Goal: Task Accomplishment & Management: Use online tool/utility

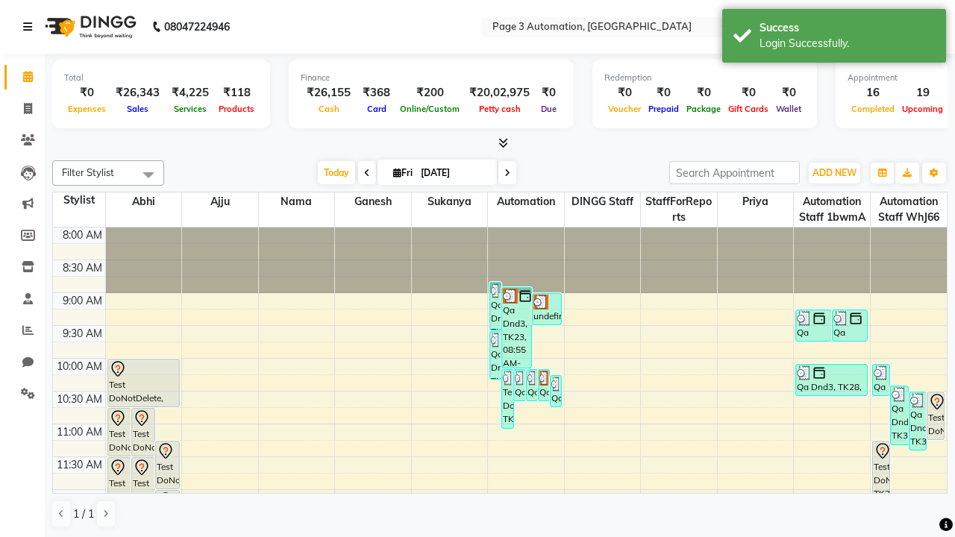
click at [31, 27] on icon at bounding box center [27, 27] width 9 height 10
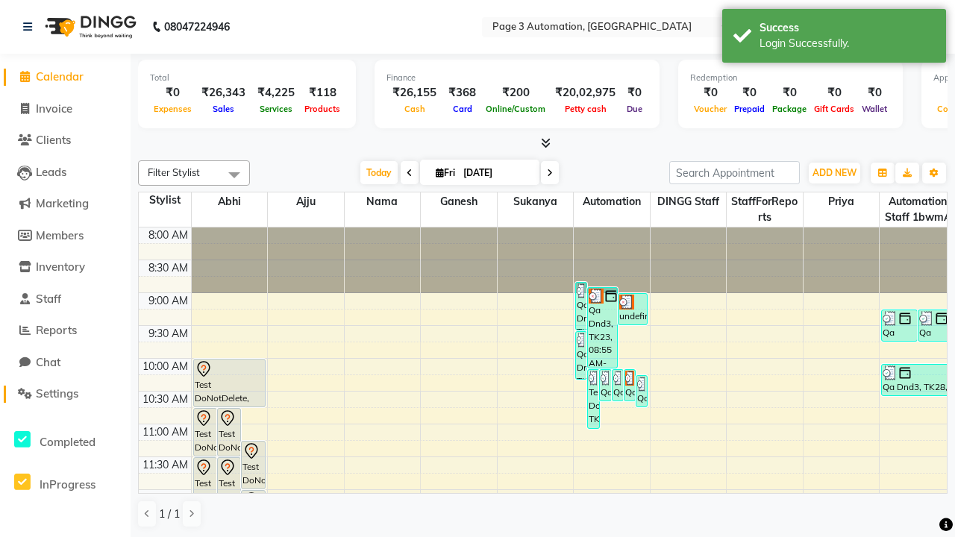
click at [65, 394] on span "Settings" at bounding box center [57, 394] width 43 height 14
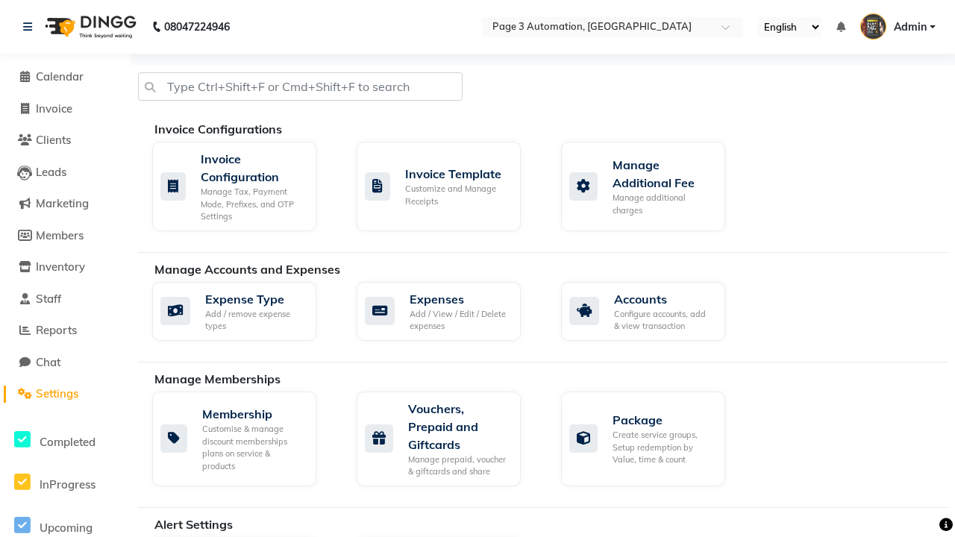
select select "2: 15"
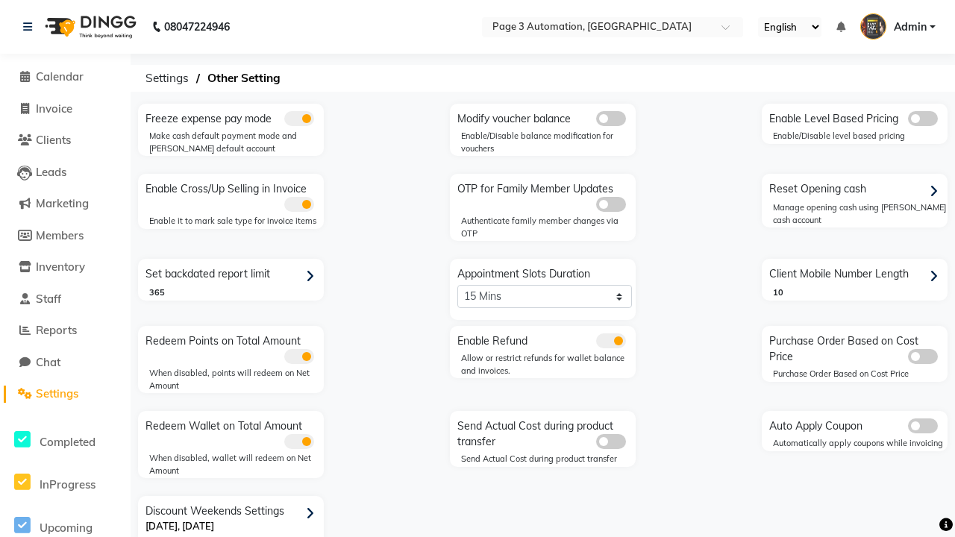
scroll to position [31, 0]
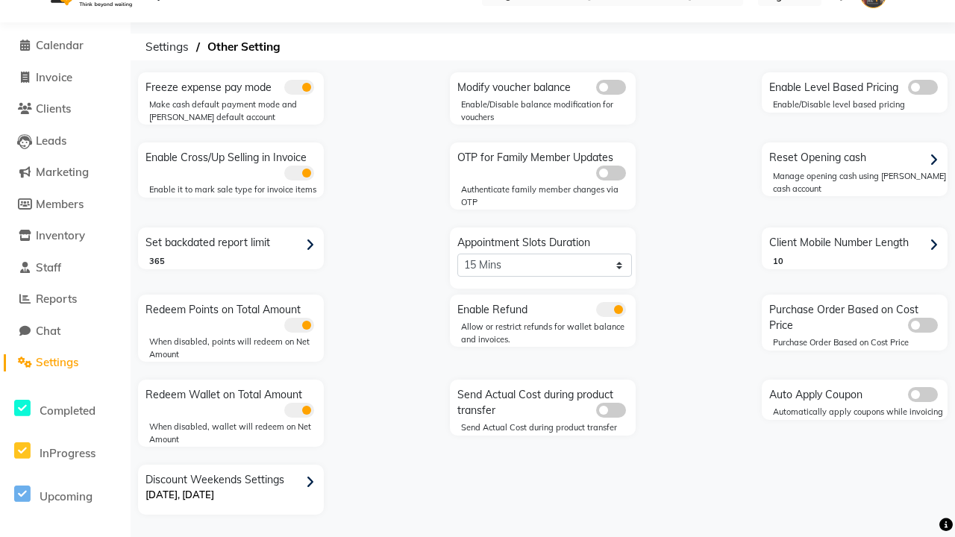
click at [610, 310] on span at bounding box center [611, 309] width 30 height 15
click at [596, 312] on input "checkbox" at bounding box center [596, 312] width 0 height 0
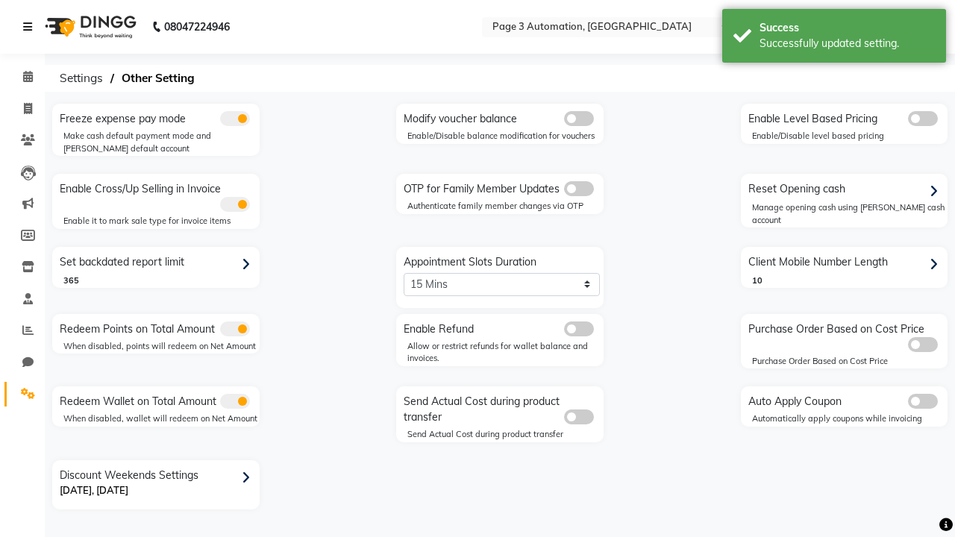
scroll to position [0, 0]
click at [22, 108] on span at bounding box center [28, 109] width 26 height 17
select select "service"
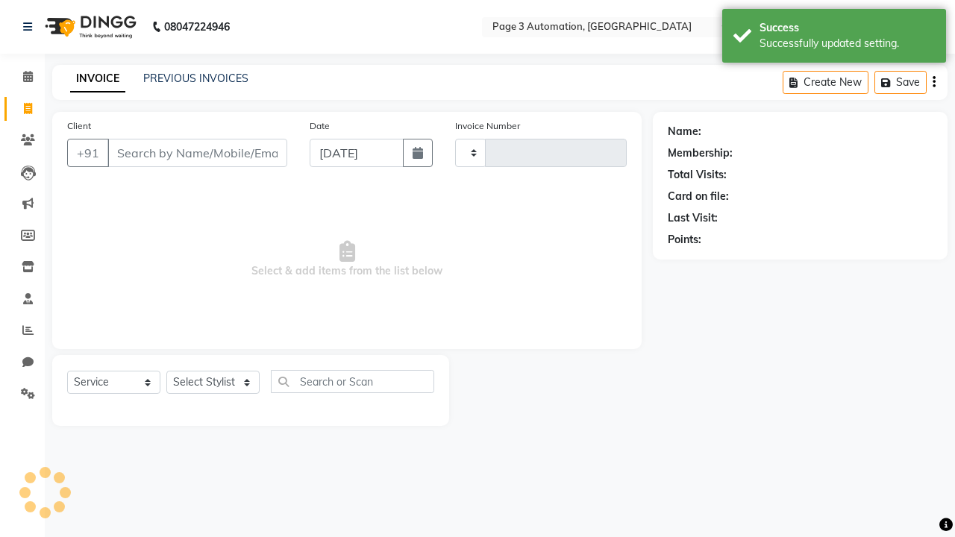
type input "10138"
select select "2774"
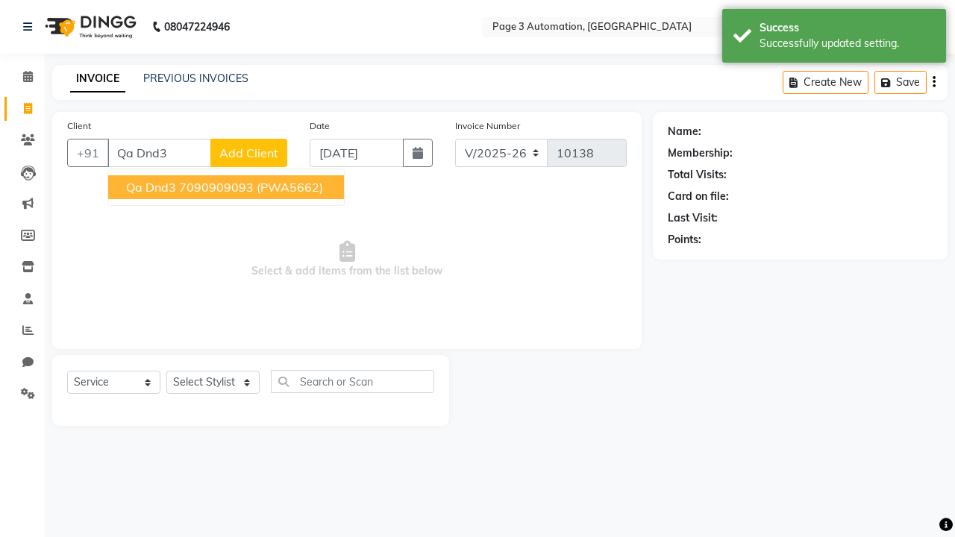
click at [228, 187] on ngb-highlight "7090909093" at bounding box center [216, 187] width 75 height 15
type input "7090909093"
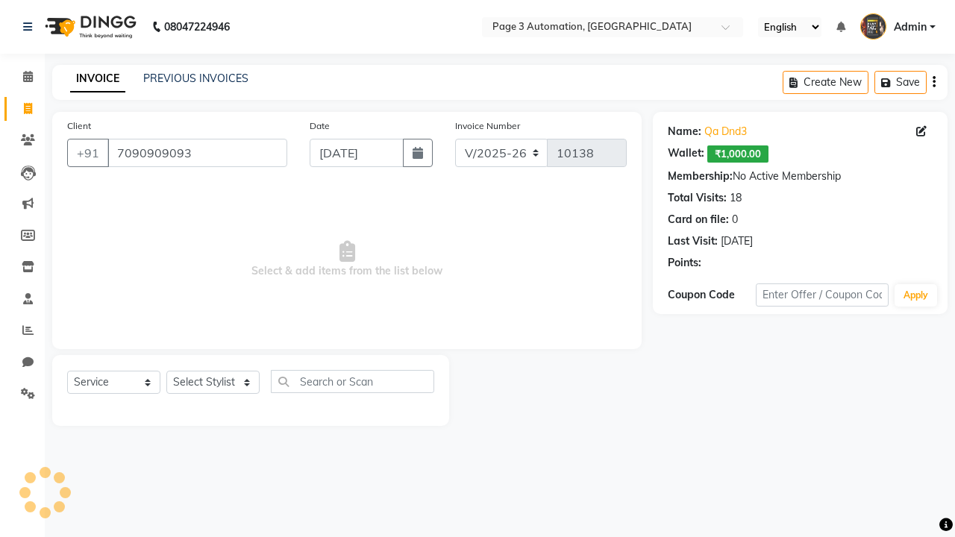
select select "93387"
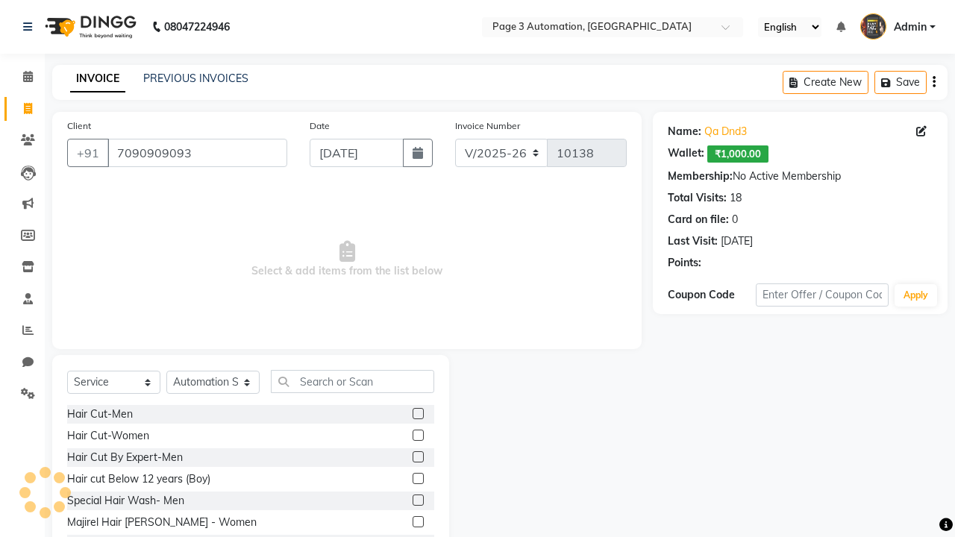
click at [417, 501] on label at bounding box center [418, 500] width 11 height 11
click at [417, 501] on input "checkbox" at bounding box center [418, 501] width 10 height 10
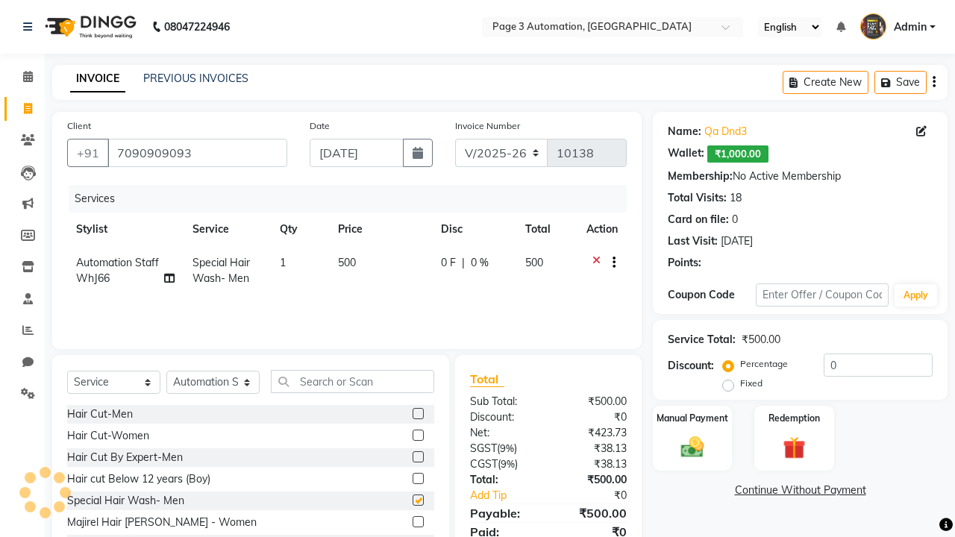
checkbox input "false"
click at [693, 418] on label "Manual Payment" at bounding box center [692, 417] width 75 height 14
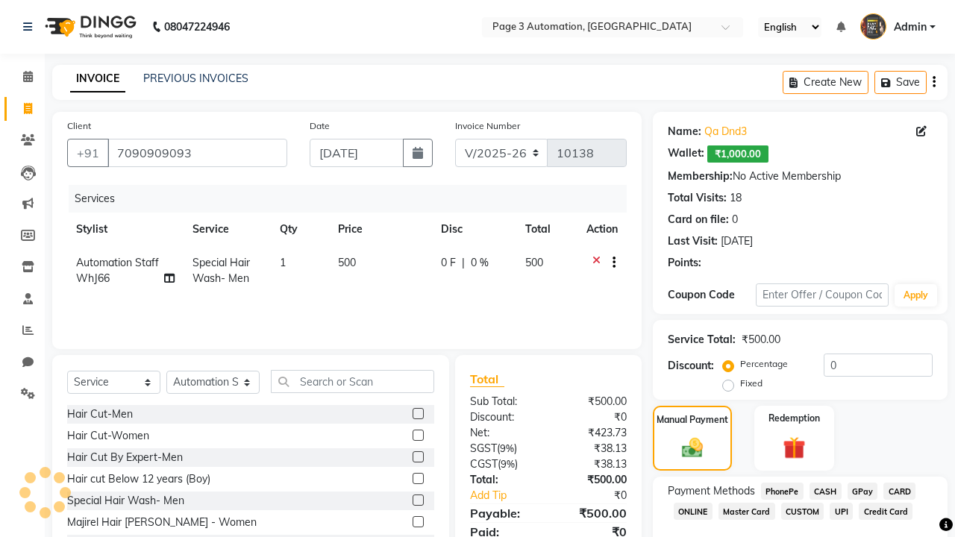
click at [825, 491] on span "CASH" at bounding box center [826, 491] width 32 height 17
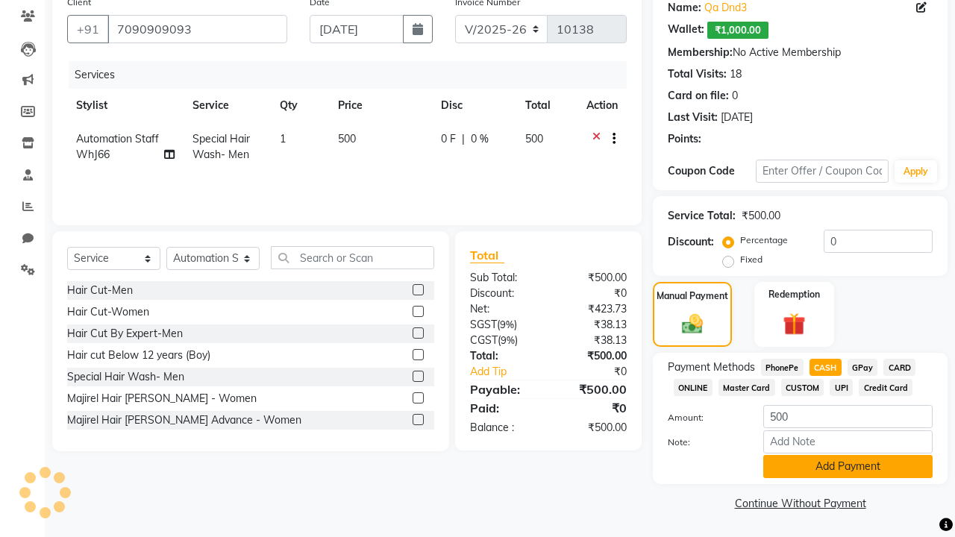
click at [848, 466] on button "Add Payment" at bounding box center [847, 466] width 169 height 23
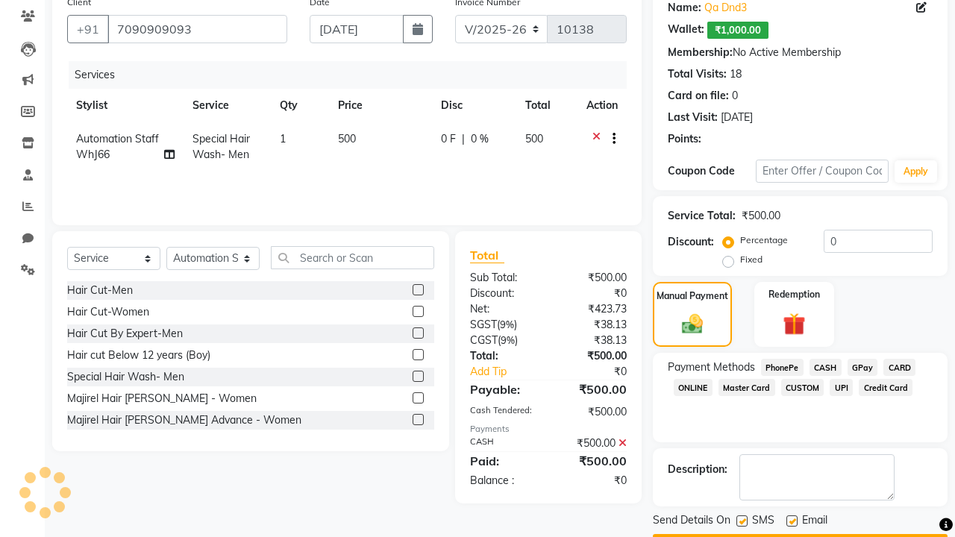
click at [742, 521] on label at bounding box center [742, 521] width 11 height 11
click at [742, 521] on input "checkbox" at bounding box center [742, 522] width 10 height 10
checkbox input "false"
click at [792, 521] on label at bounding box center [792, 521] width 11 height 11
click at [792, 521] on input "checkbox" at bounding box center [792, 522] width 10 height 10
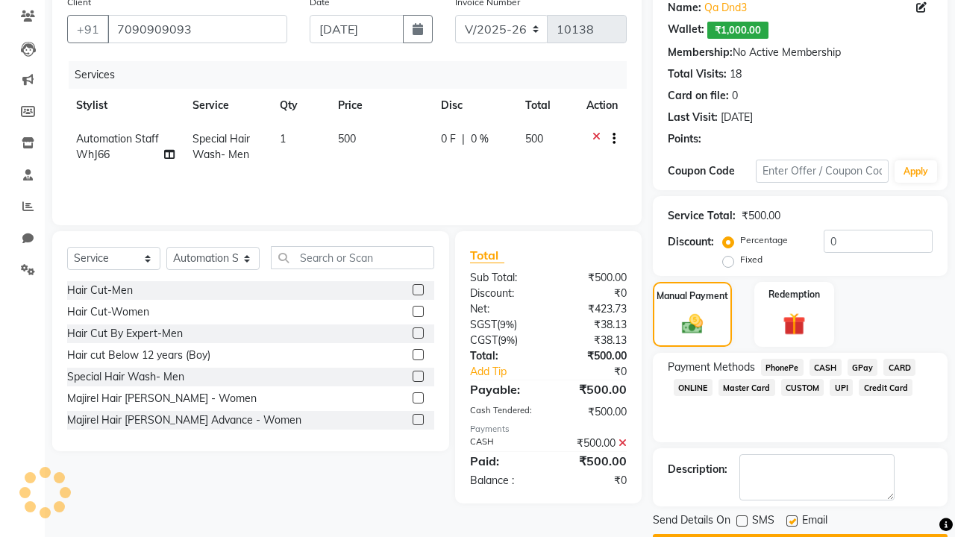
checkbox input "false"
click at [800, 534] on button "Checkout" at bounding box center [800, 545] width 295 height 23
